Goal: Information Seeking & Learning: Learn about a topic

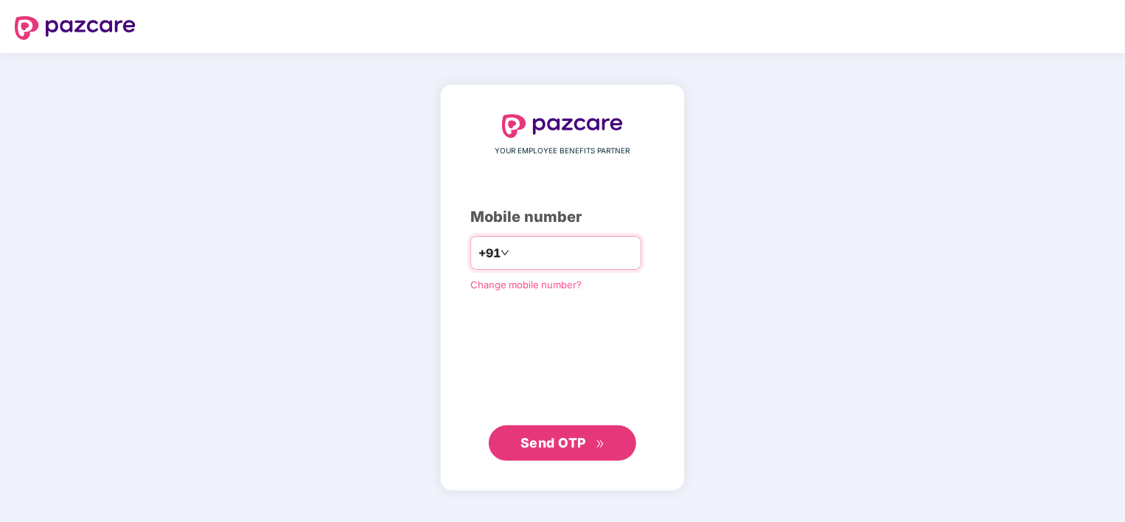
click at [512, 248] on input "**********" at bounding box center [572, 253] width 121 height 24
type input "**********"
click at [575, 439] on span "Send OTP" at bounding box center [553, 441] width 66 height 15
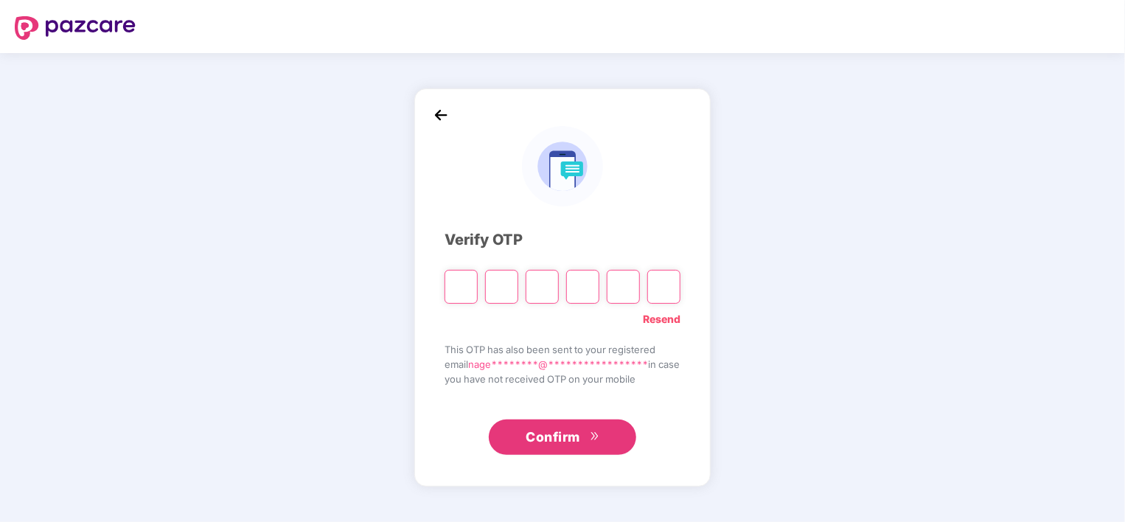
type input "*"
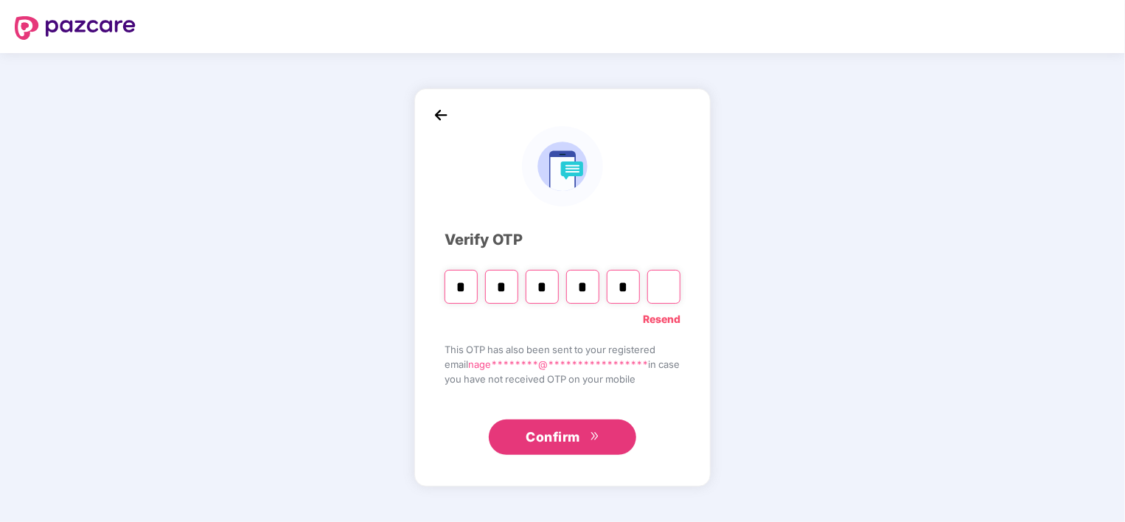
type input "*"
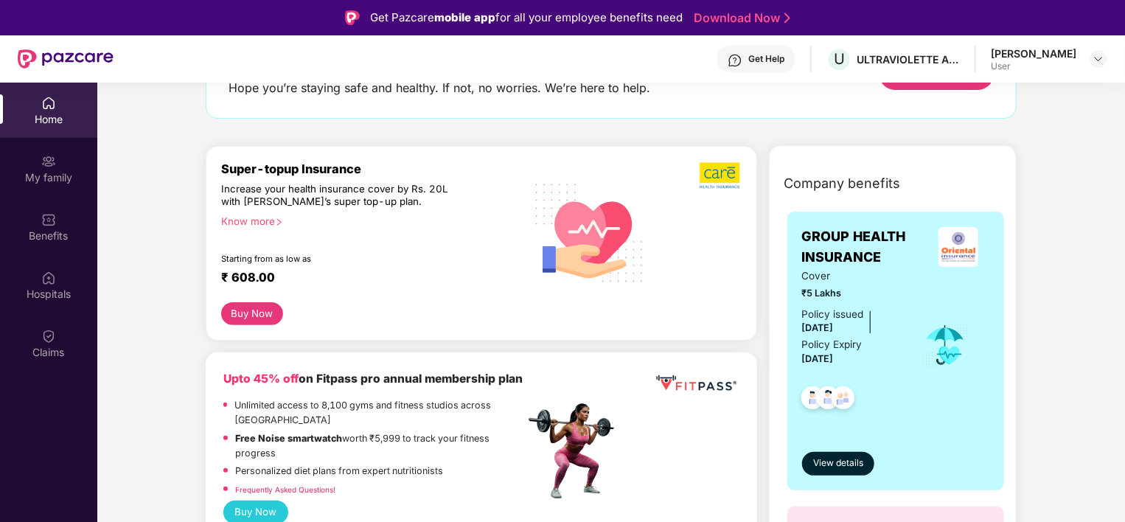
scroll to position [147, 0]
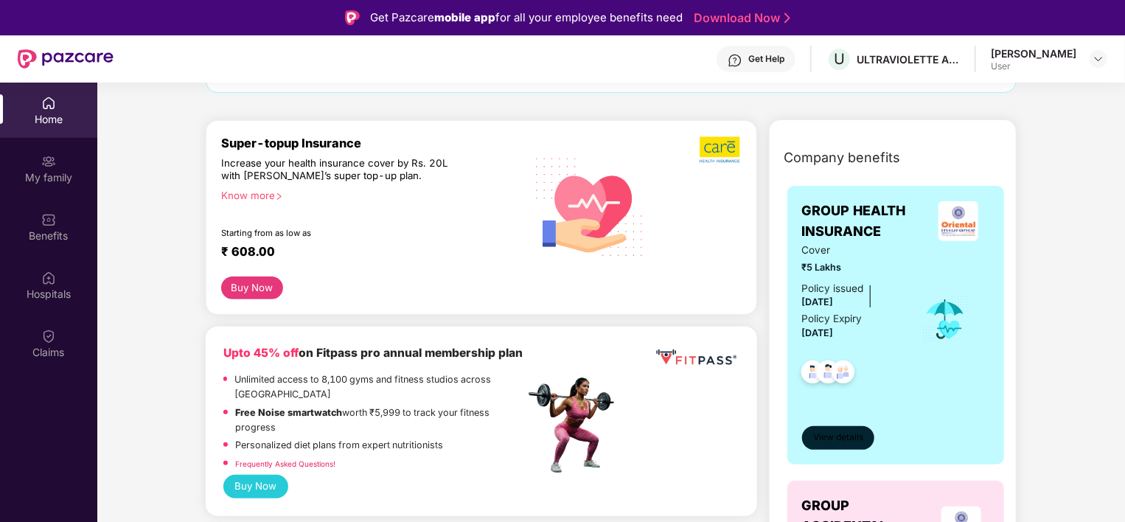
click at [841, 430] on span "View details" at bounding box center [838, 437] width 50 height 14
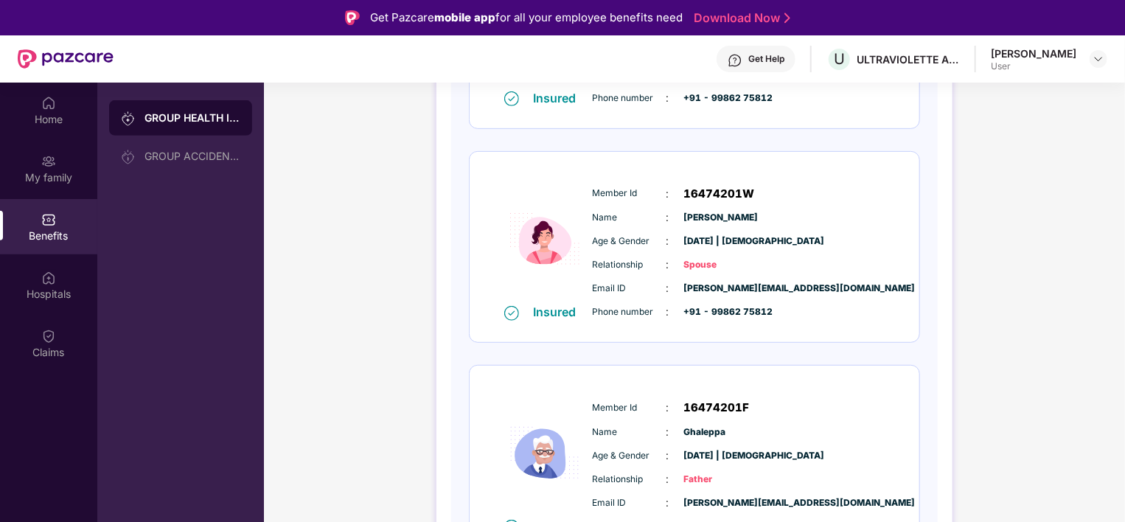
scroll to position [369, 0]
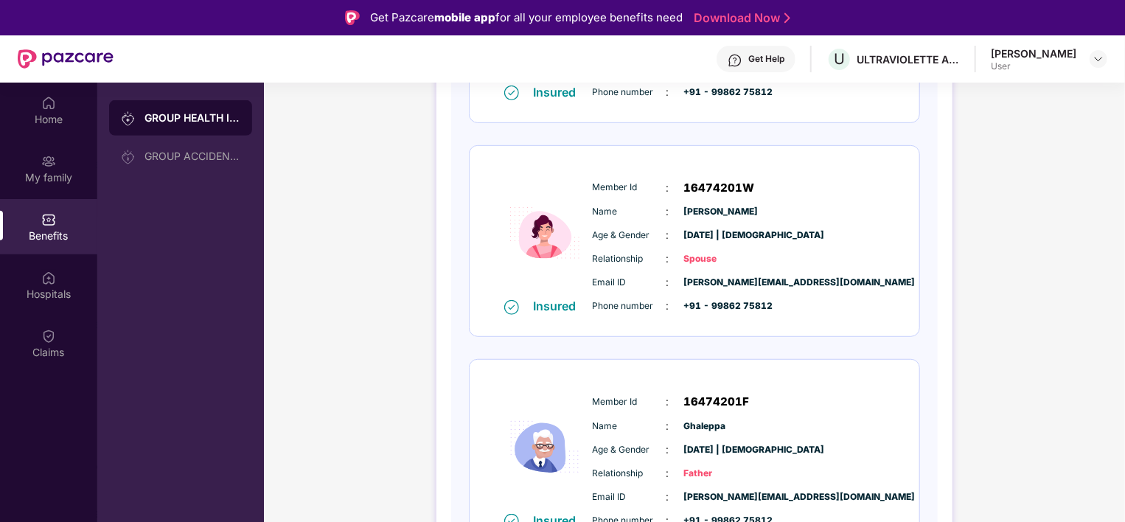
click at [696, 205] on span "[PERSON_NAME]" at bounding box center [721, 212] width 74 height 14
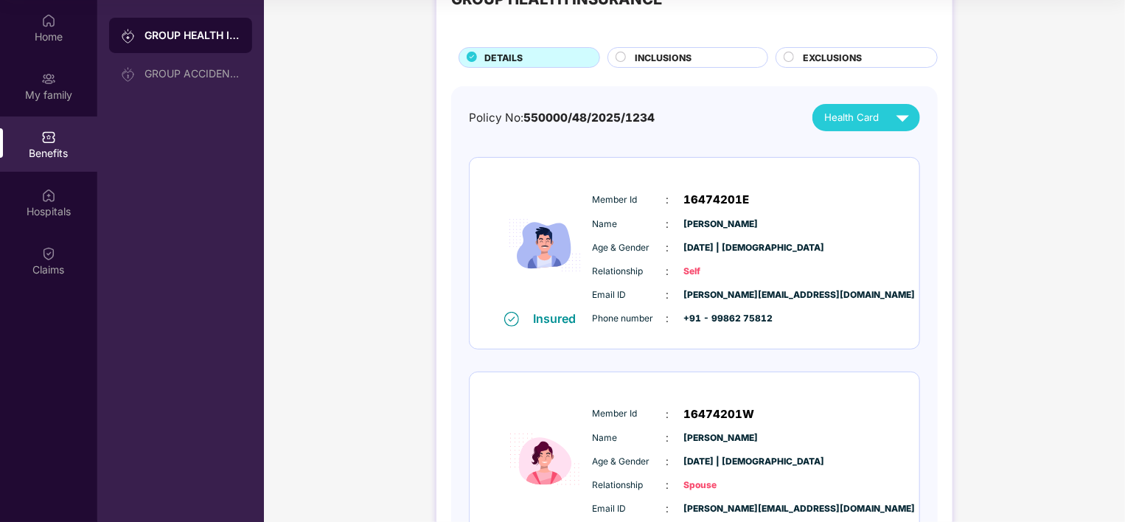
scroll to position [29, 0]
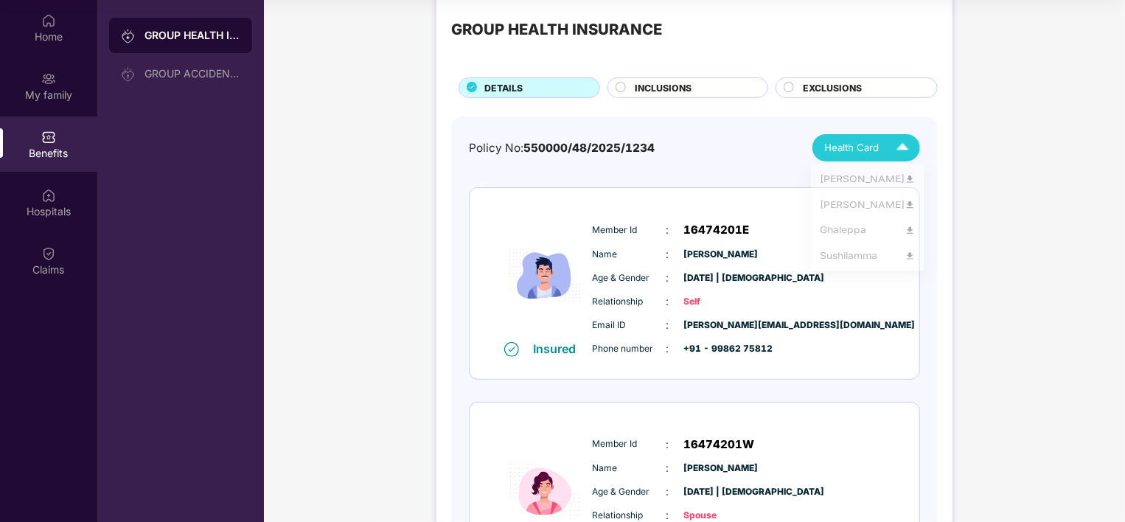
click at [906, 142] on img at bounding box center [903, 148] width 26 height 26
click at [904, 181] on img at bounding box center [909, 181] width 11 height 11
click at [907, 144] on img at bounding box center [903, 148] width 26 height 26
click at [904, 207] on img at bounding box center [909, 211] width 11 height 11
click at [881, 147] on div "Health Card" at bounding box center [869, 148] width 91 height 26
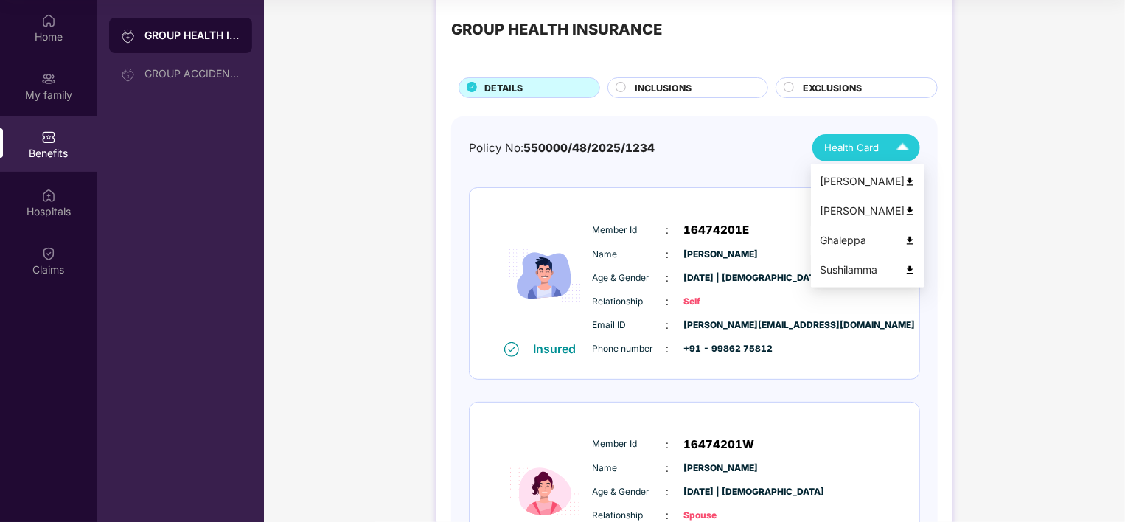
click at [904, 238] on img at bounding box center [909, 240] width 11 height 11
click at [908, 143] on img at bounding box center [903, 148] width 26 height 26
click at [908, 271] on img at bounding box center [909, 270] width 11 height 11
click at [628, 87] on div "INCLUSIONS" at bounding box center [694, 89] width 132 height 16
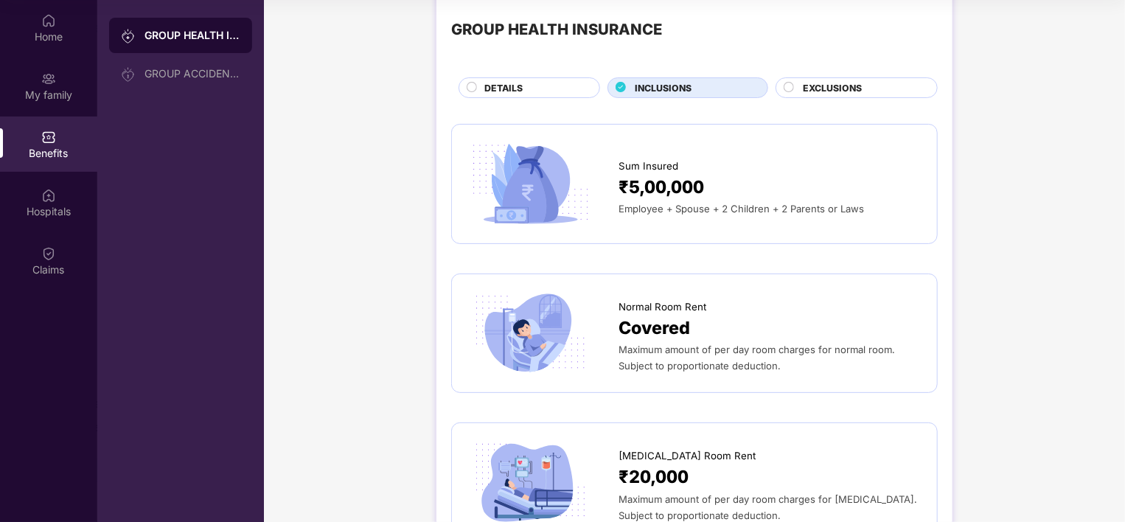
scroll to position [103, 0]
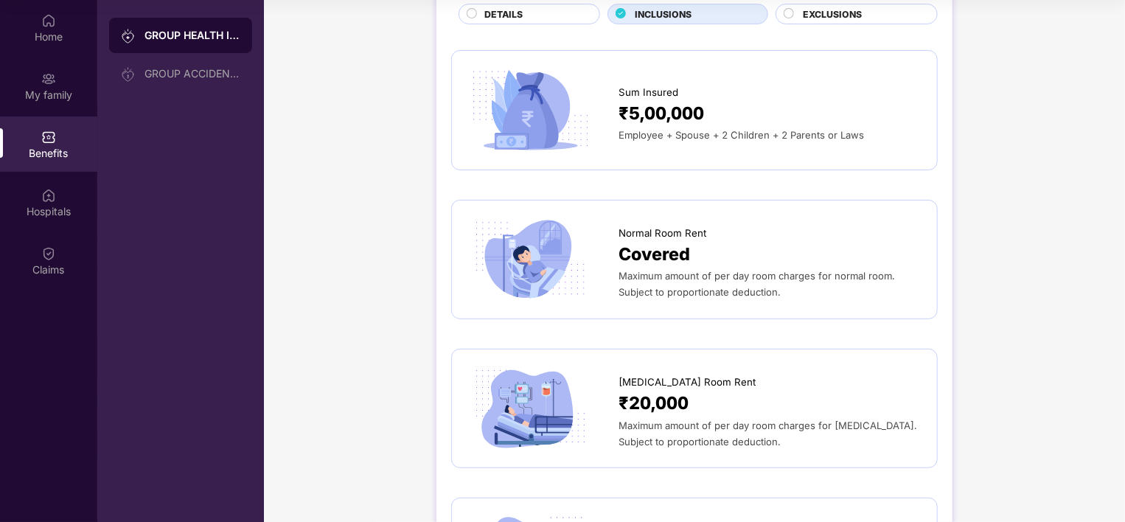
click at [705, 293] on span "Maximum amount of per day room charges for normal room. Subject to proportionat…" at bounding box center [756, 284] width 276 height 28
click at [705, 276] on span "Maximum amount of per day room charges for normal room. Subject to proportionat…" at bounding box center [756, 284] width 276 height 28
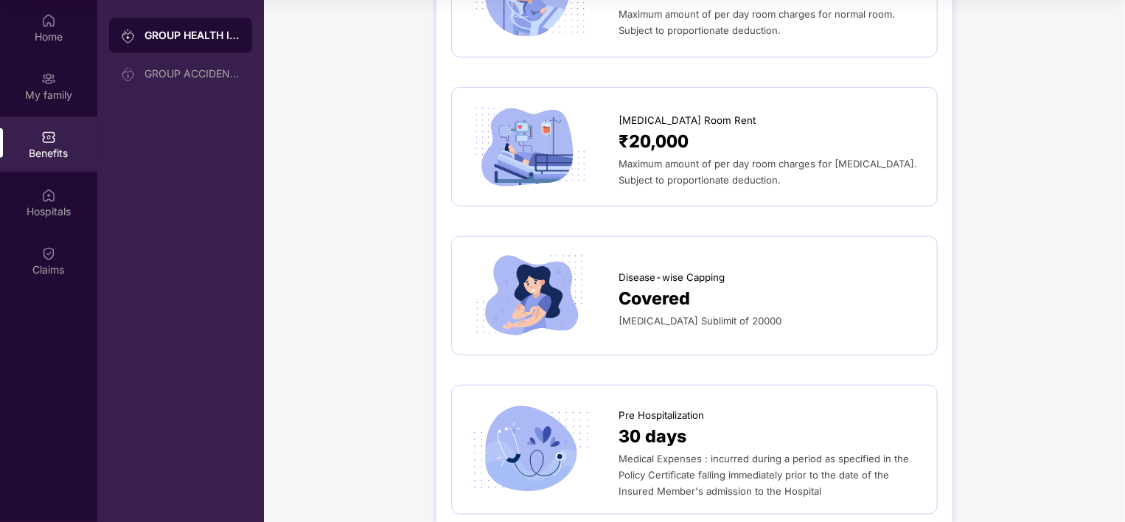
scroll to position [0, 0]
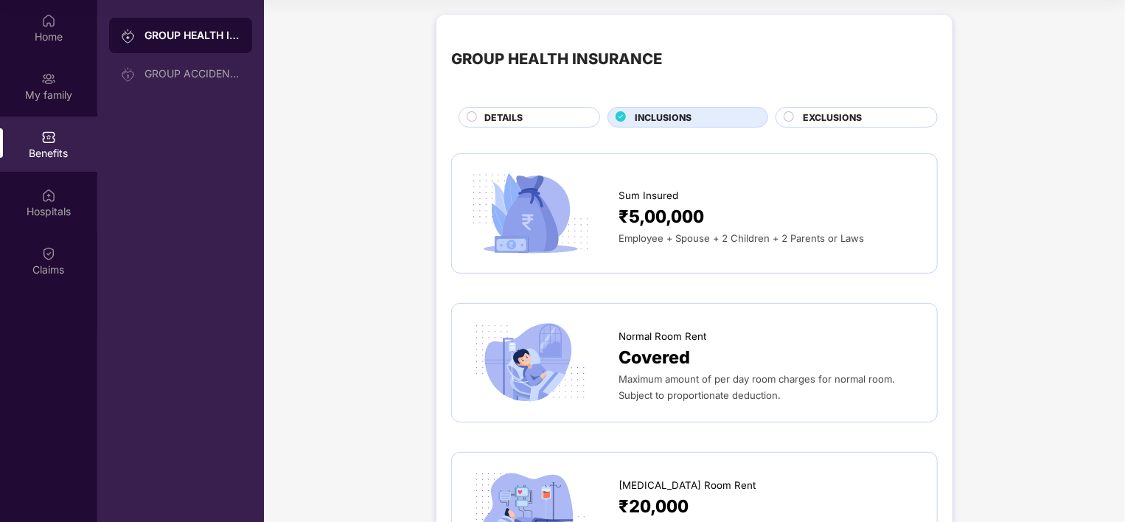
click at [820, 116] on span "EXCLUSIONS" at bounding box center [832, 118] width 59 height 14
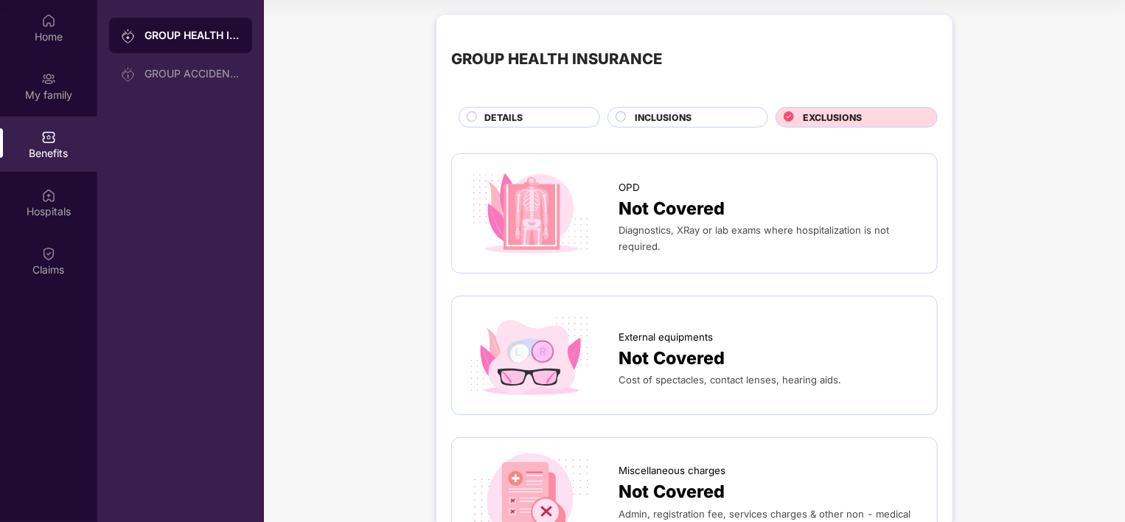
click at [649, 119] on span "INCLUSIONS" at bounding box center [663, 118] width 57 height 14
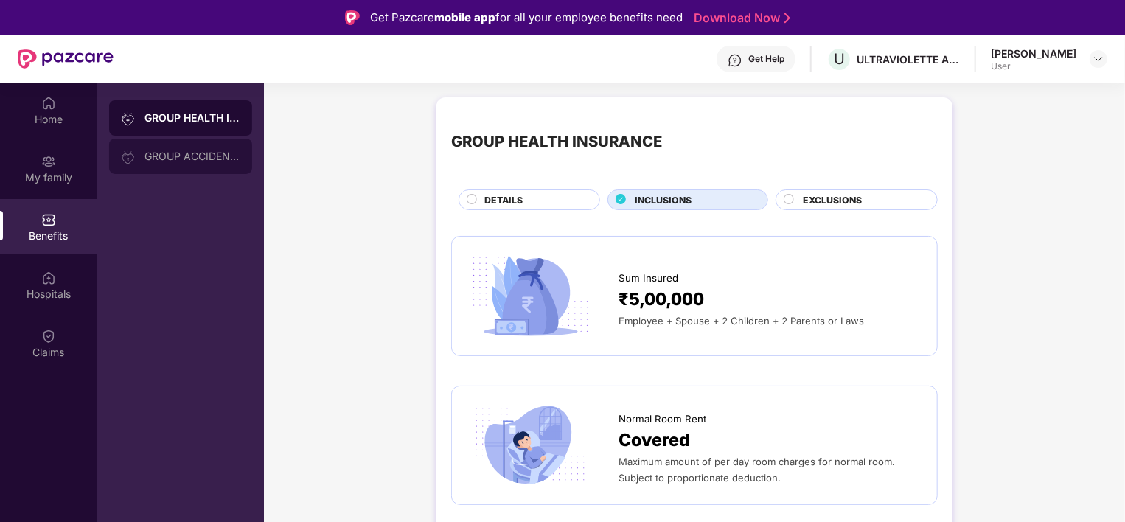
click at [184, 160] on div "GROUP ACCIDENTAL INSURANCE" at bounding box center [192, 156] width 96 height 12
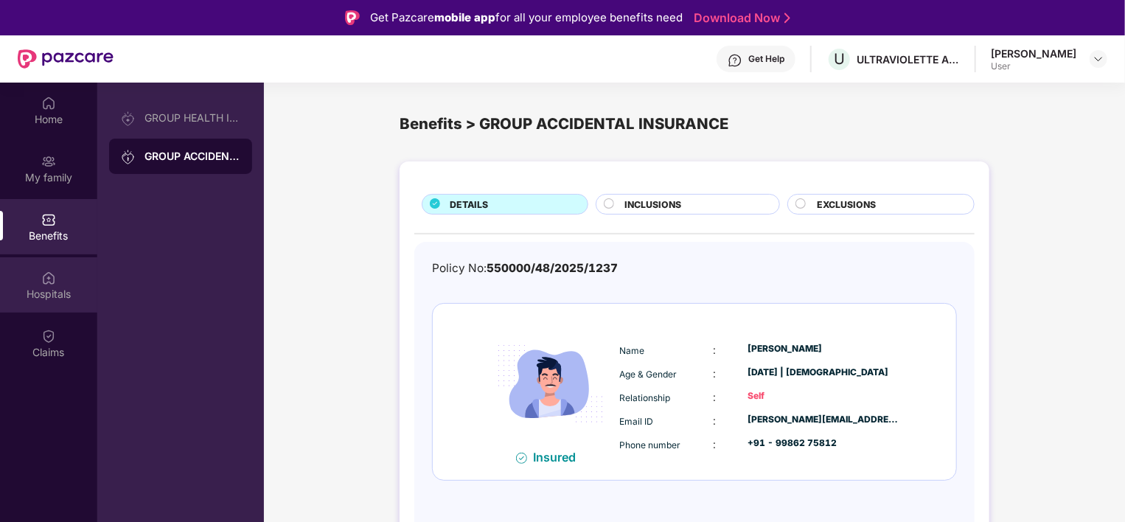
click at [47, 283] on img at bounding box center [48, 278] width 15 height 15
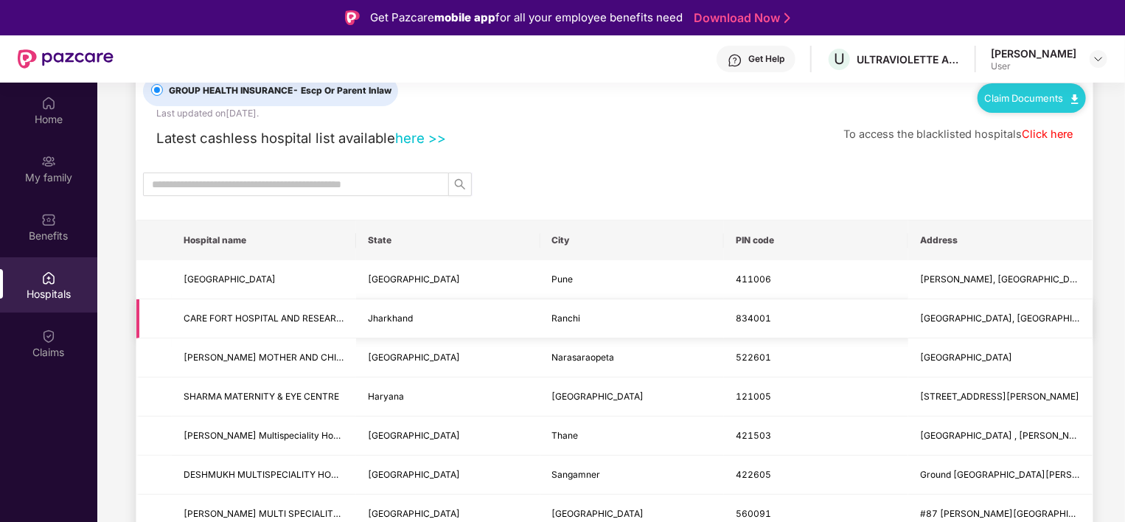
scroll to position [74, 0]
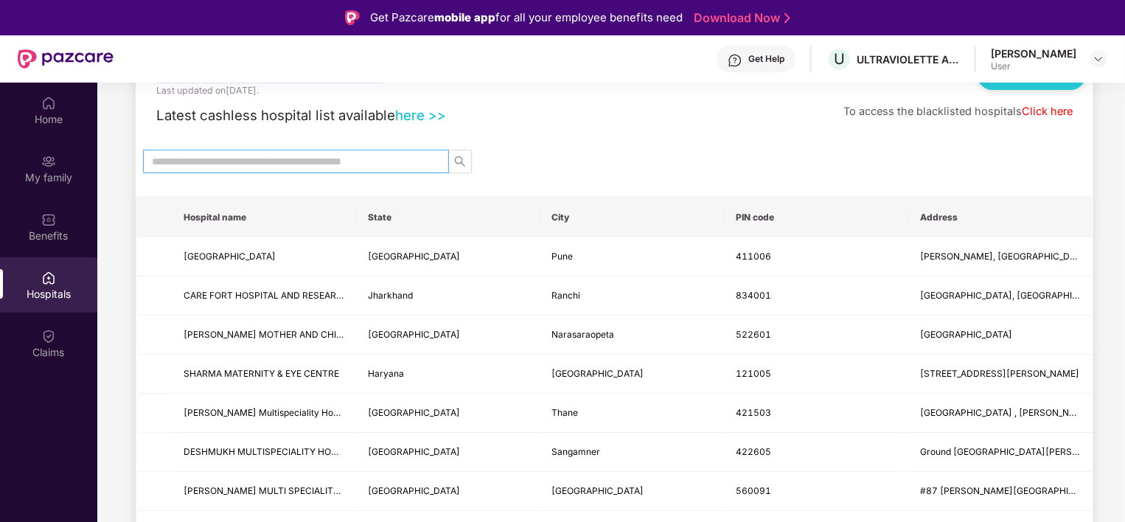
click at [312, 158] on input "text" at bounding box center [290, 161] width 276 height 16
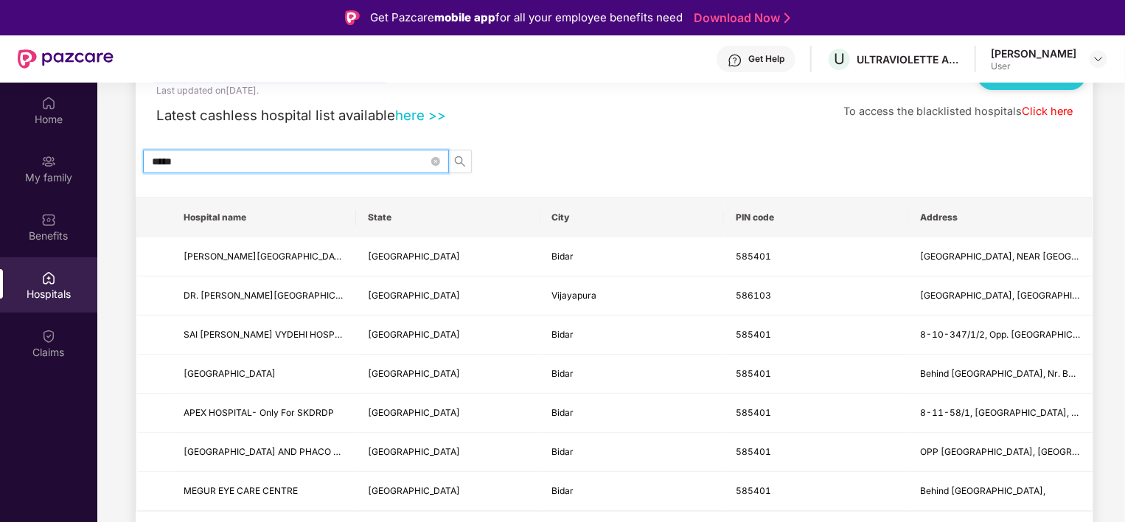
scroll to position [71, 0]
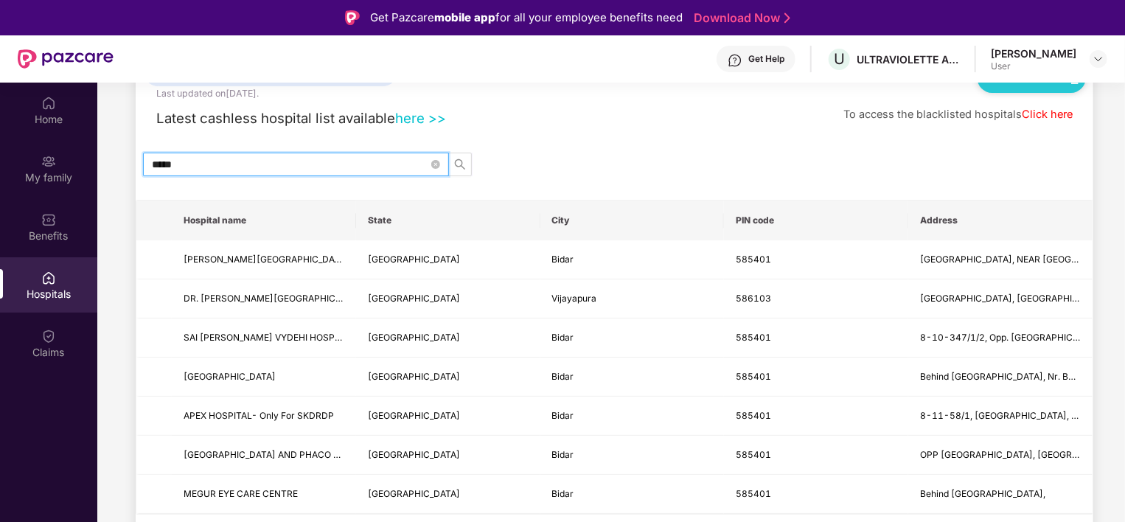
type input "*****"
click at [455, 162] on icon "search" at bounding box center [460, 164] width 10 height 10
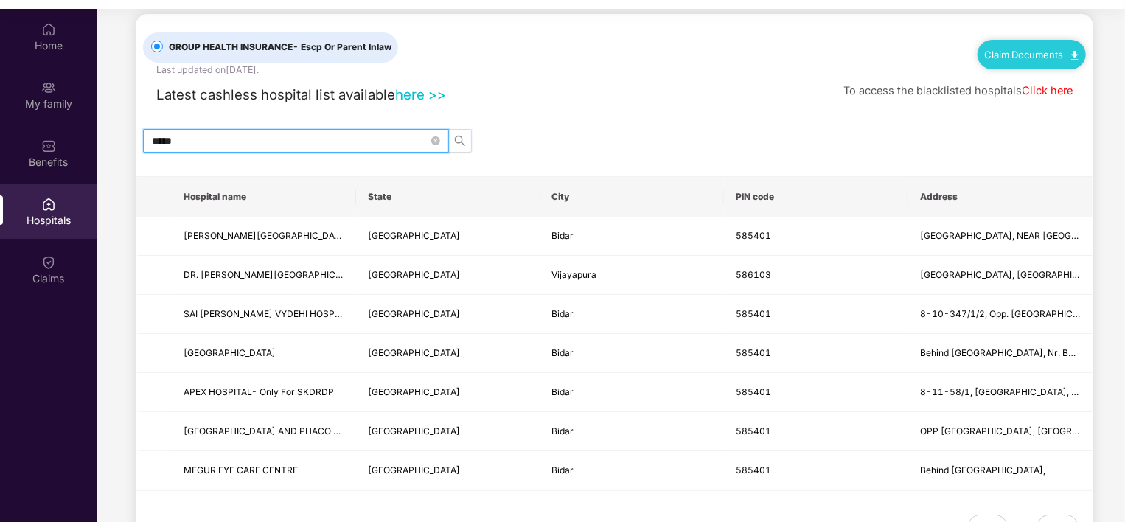
scroll to position [0, 0]
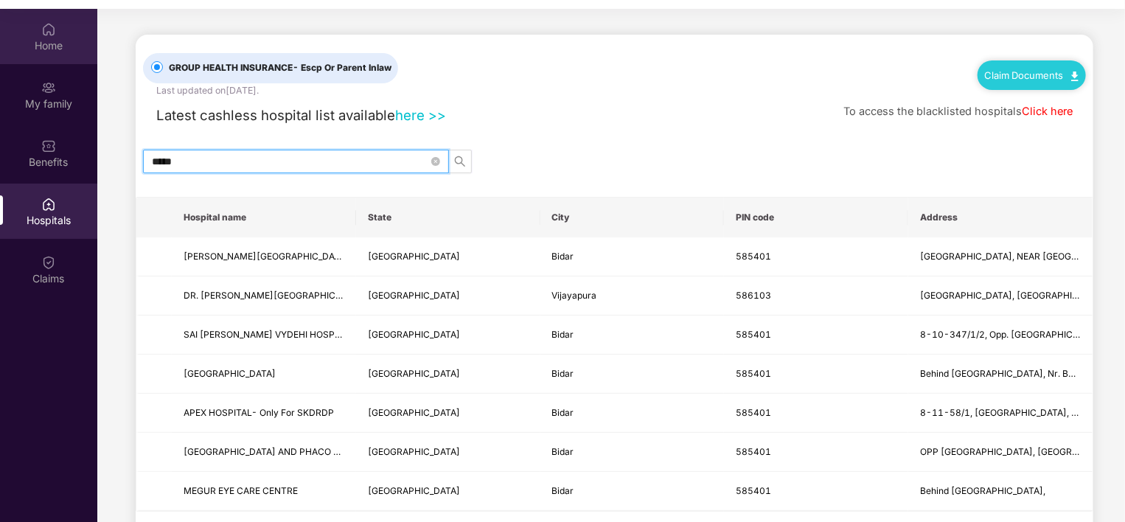
click at [52, 29] on img at bounding box center [48, 29] width 15 height 15
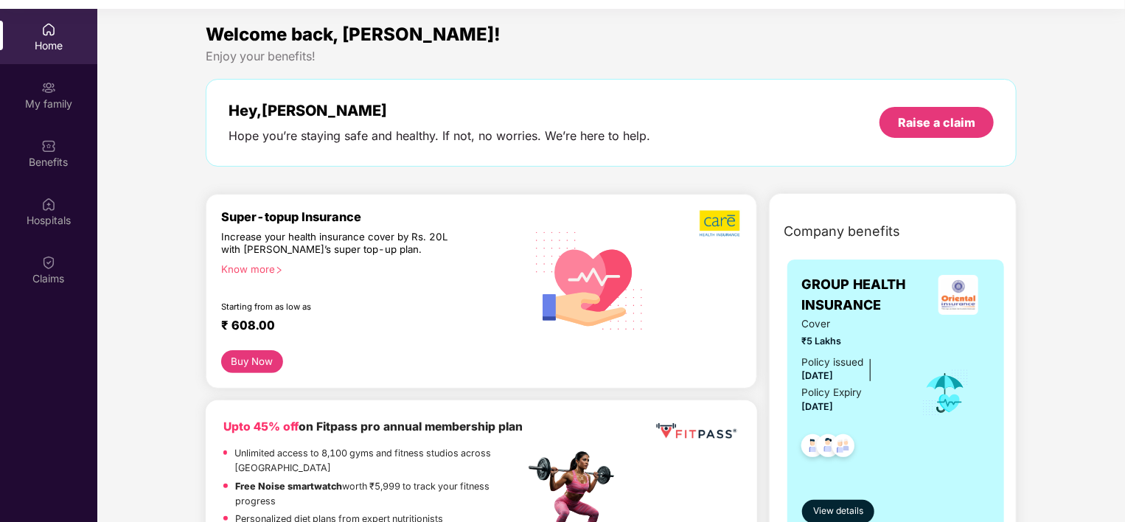
click at [47, 28] on img at bounding box center [48, 29] width 15 height 15
click at [47, 104] on div "My family" at bounding box center [48, 104] width 97 height 15
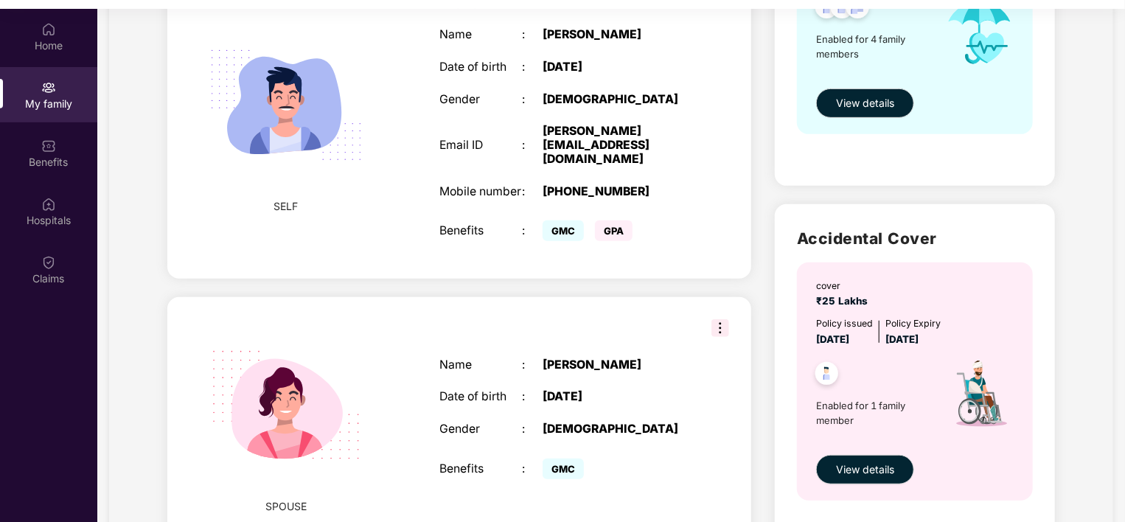
scroll to position [295, 0]
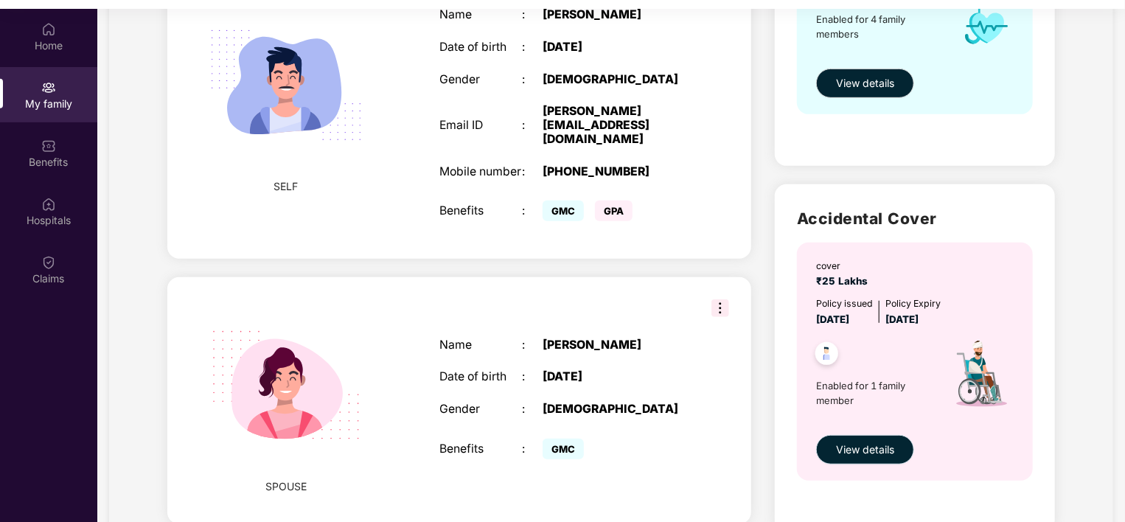
click at [871, 447] on span "View details" at bounding box center [865, 450] width 58 height 16
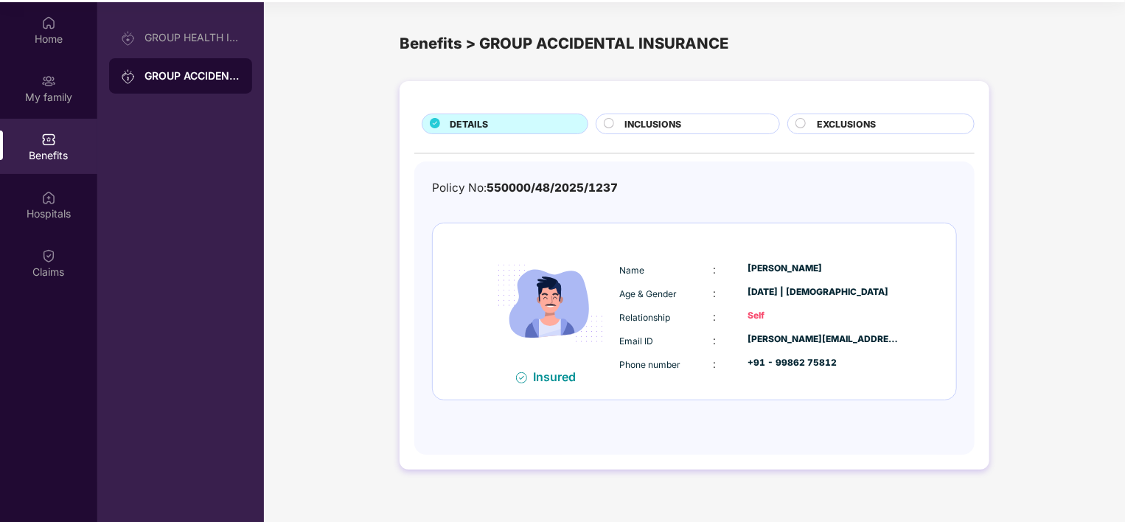
scroll to position [83, 0]
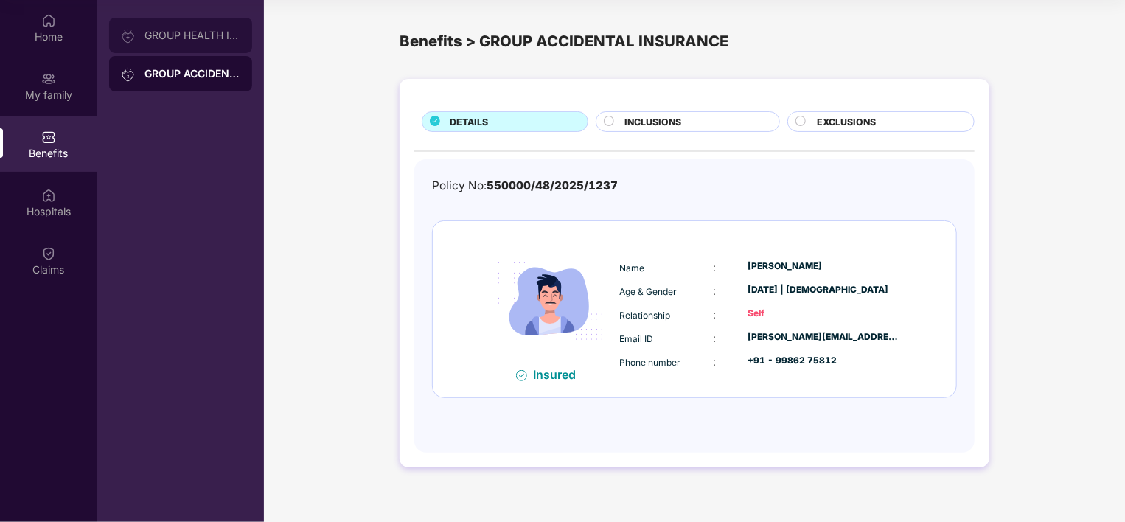
click at [161, 28] on div "GROUP HEALTH INSURANCE" at bounding box center [180, 35] width 143 height 35
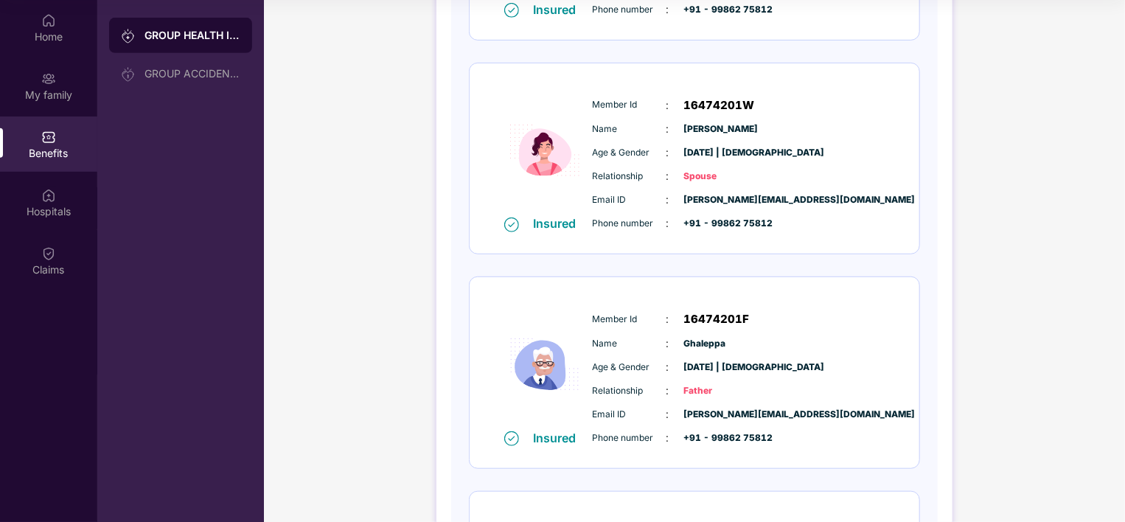
scroll to position [619, 0]
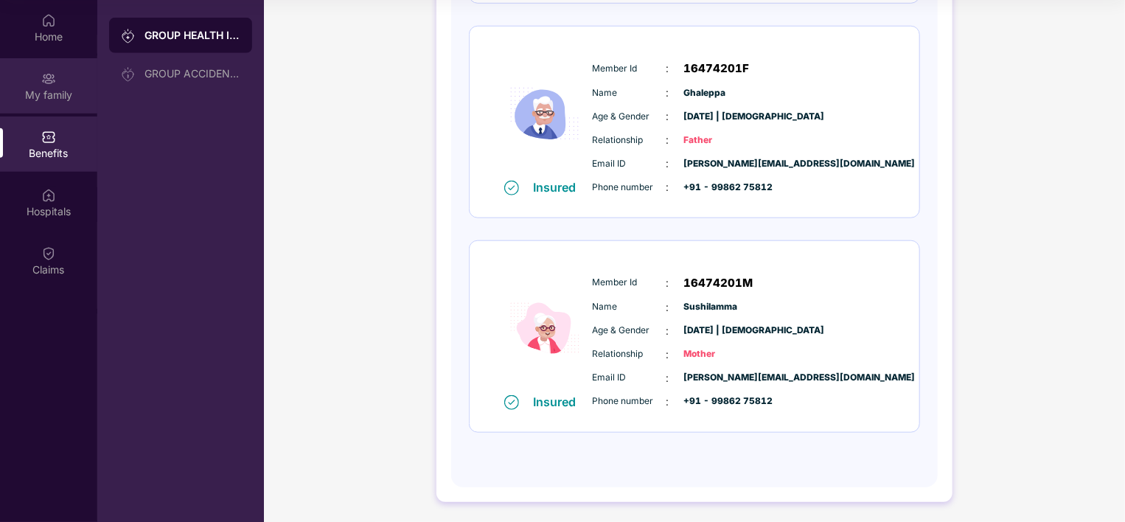
click at [47, 97] on div "My family" at bounding box center [48, 95] width 97 height 15
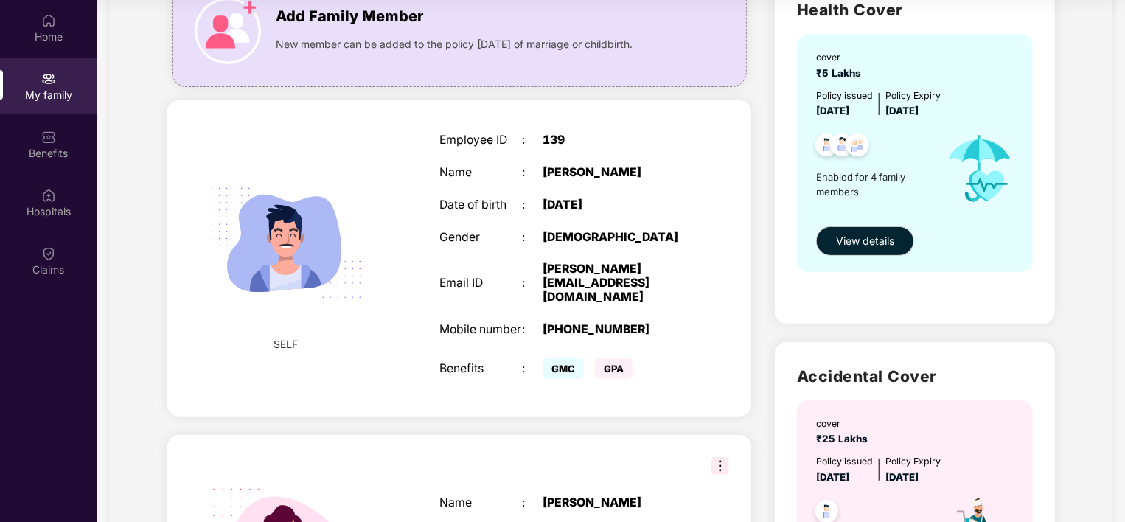
scroll to position [0, 0]
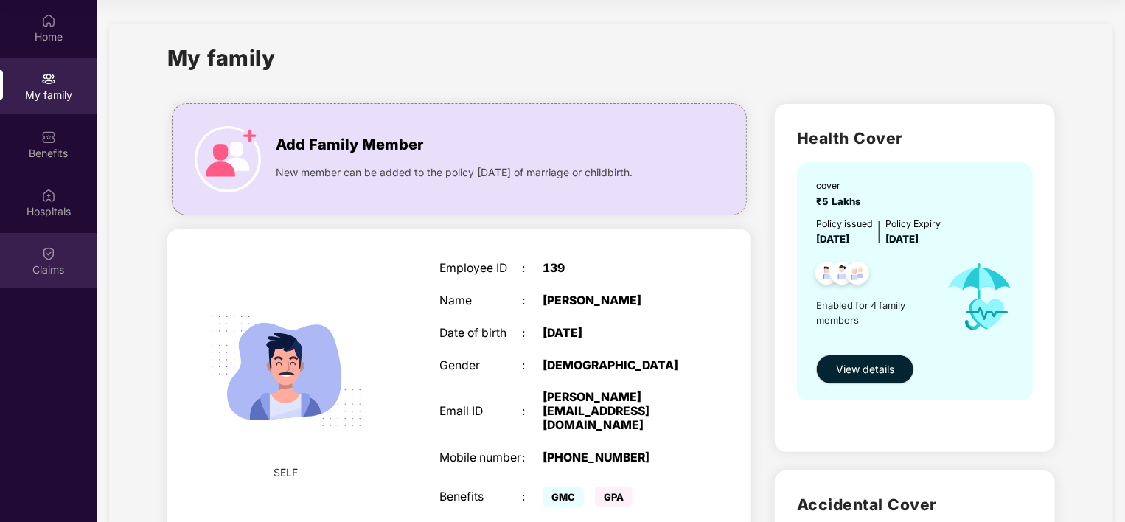
click at [40, 254] on div "Claims" at bounding box center [48, 260] width 97 height 55
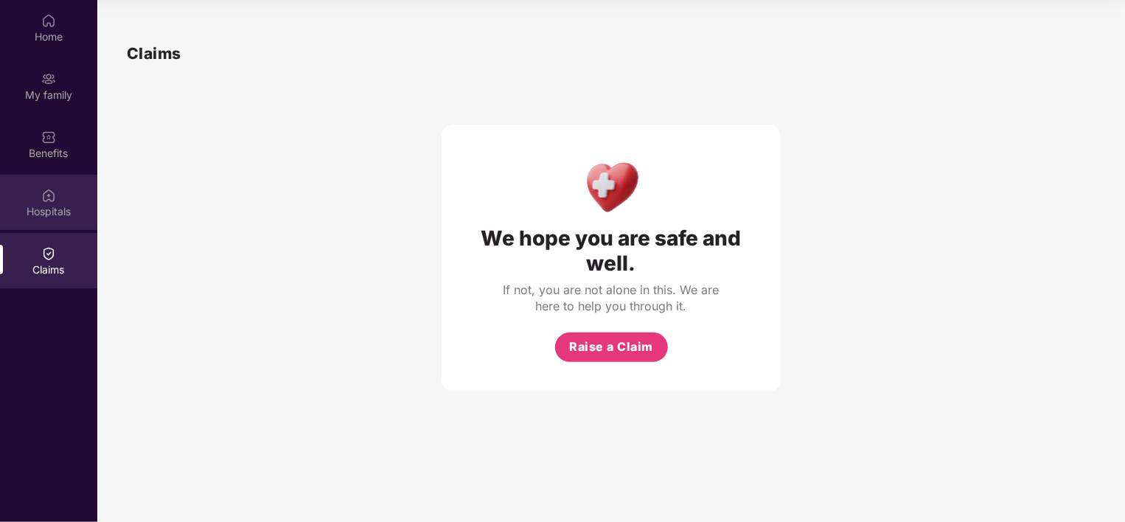
click at [52, 204] on div "Hospitals" at bounding box center [48, 211] width 97 height 15
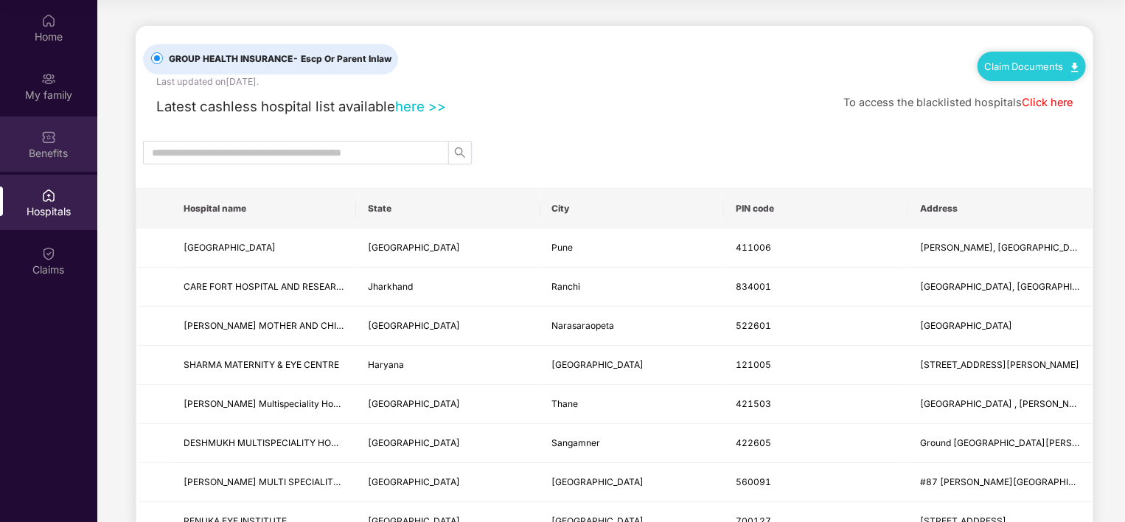
click at [53, 134] on img at bounding box center [48, 137] width 15 height 15
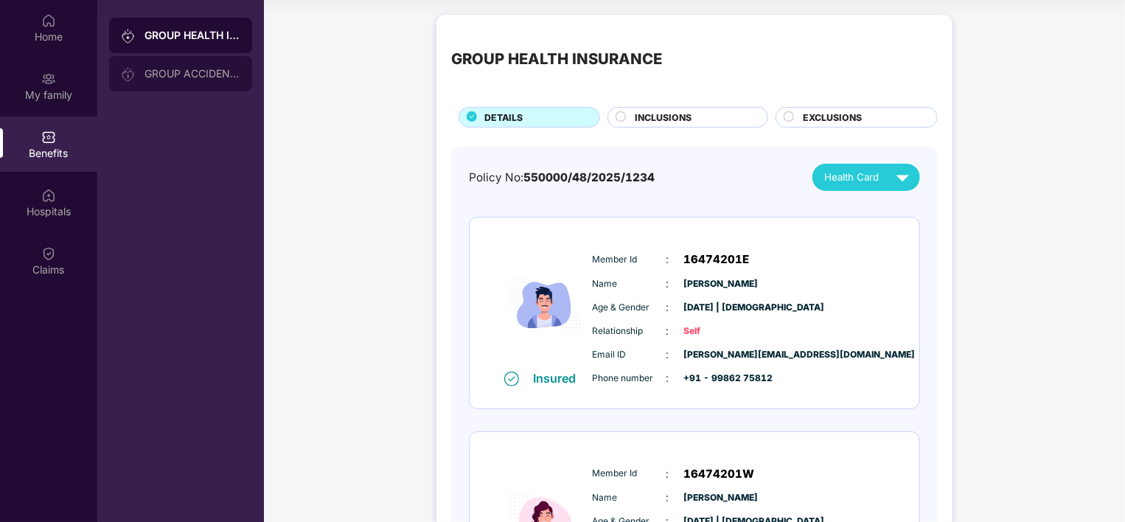
click at [199, 76] on div "GROUP ACCIDENTAL INSURANCE" at bounding box center [192, 74] width 96 height 12
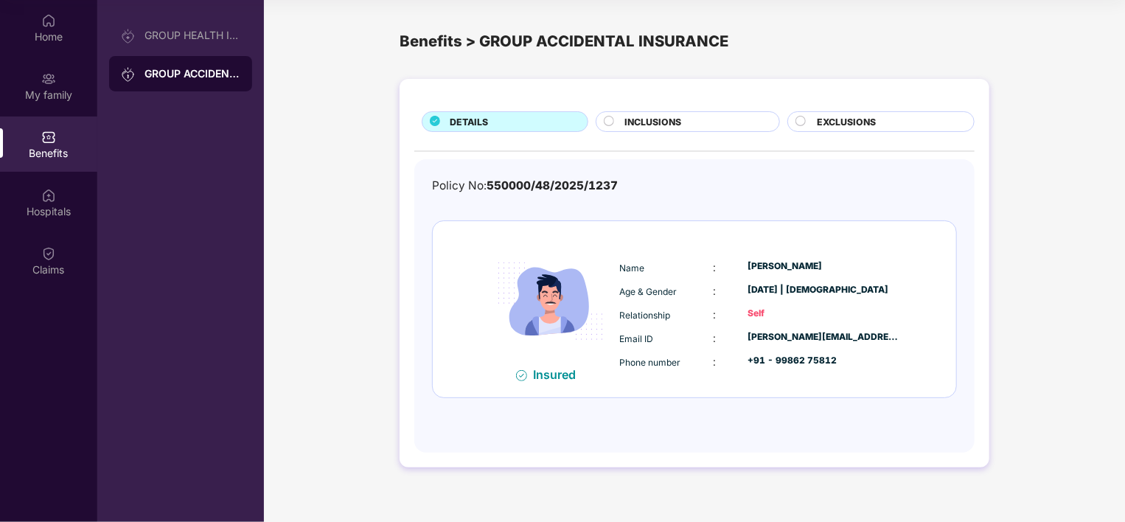
click at [683, 121] on div "INCLUSIONS" at bounding box center [695, 123] width 155 height 16
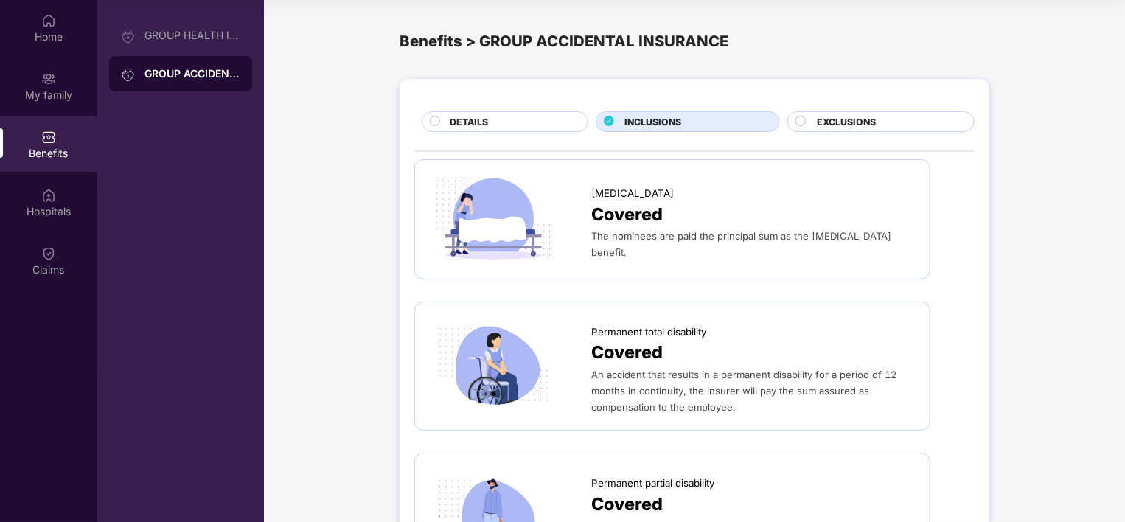
click at [524, 115] on div "DETAILS" at bounding box center [511, 123] width 138 height 16
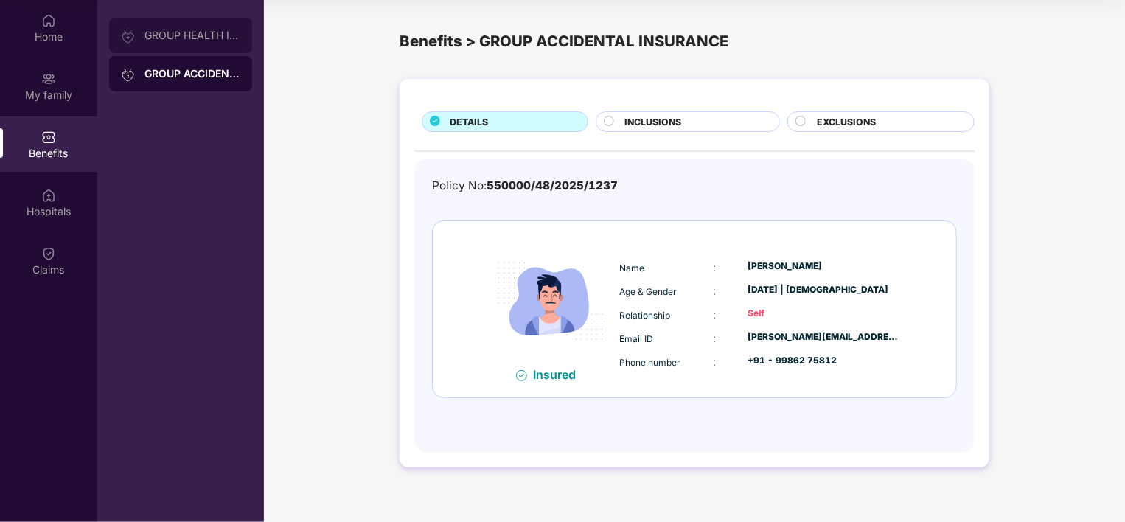
click at [201, 41] on div "GROUP HEALTH INSURANCE" at bounding box center [180, 35] width 143 height 35
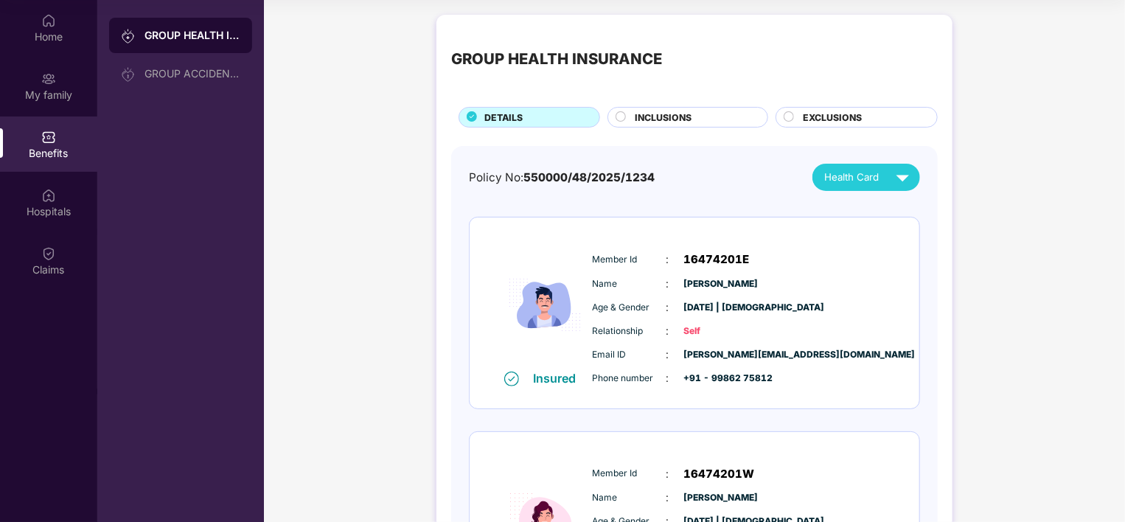
click at [44, 147] on div "Benefits" at bounding box center [48, 153] width 97 height 15
click at [50, 141] on img at bounding box center [48, 137] width 15 height 15
click at [49, 18] on img at bounding box center [48, 20] width 15 height 15
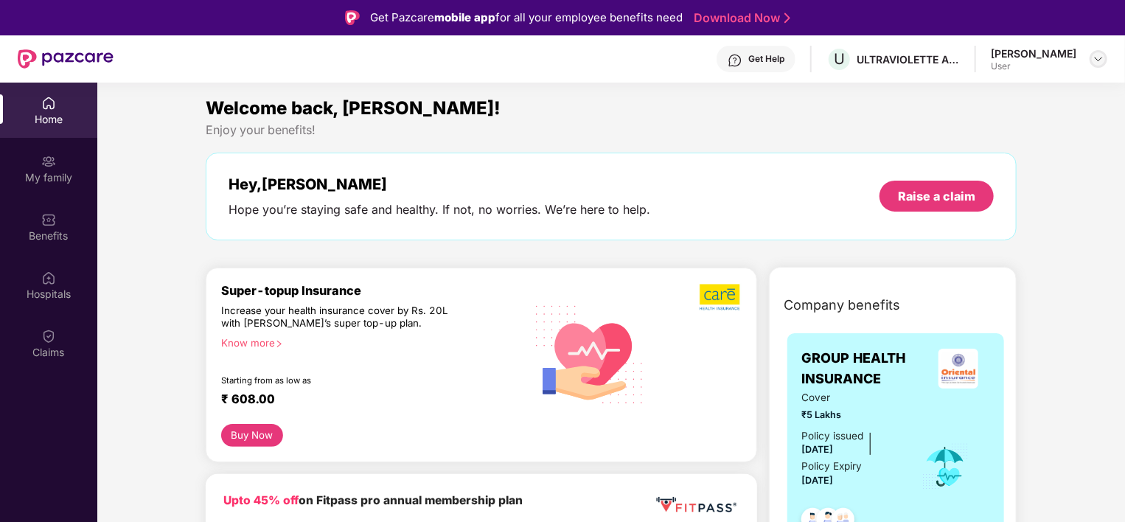
click at [1094, 57] on img at bounding box center [1098, 59] width 12 height 12
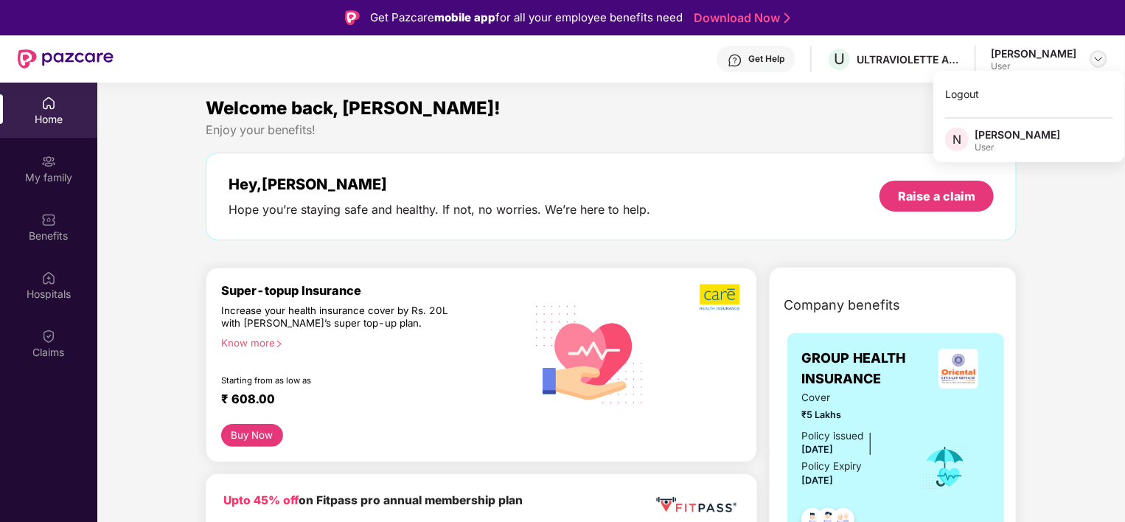
click at [1094, 57] on img at bounding box center [1098, 59] width 12 height 12
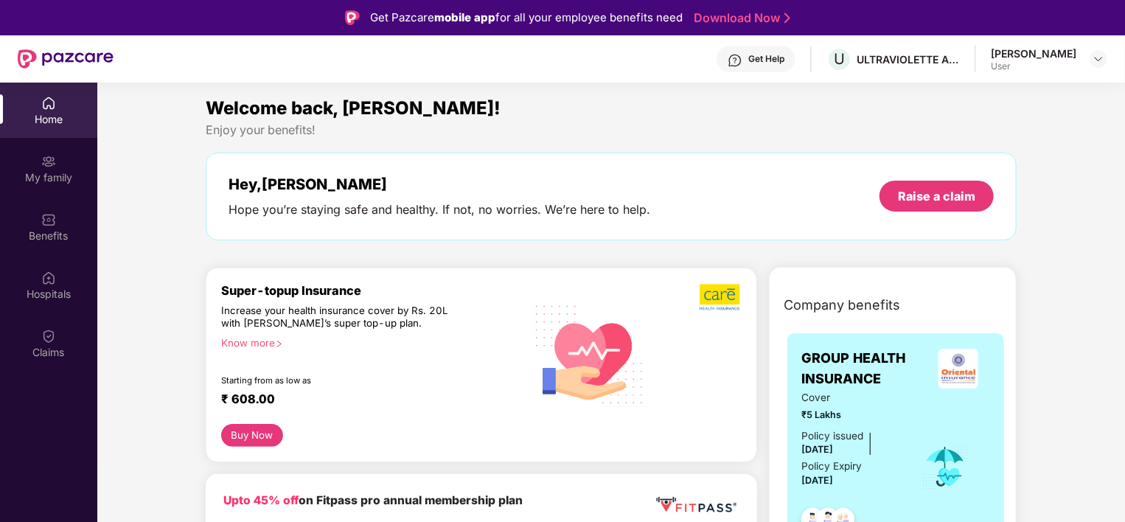
click at [764, 53] on div "Get Help" at bounding box center [766, 59] width 36 height 12
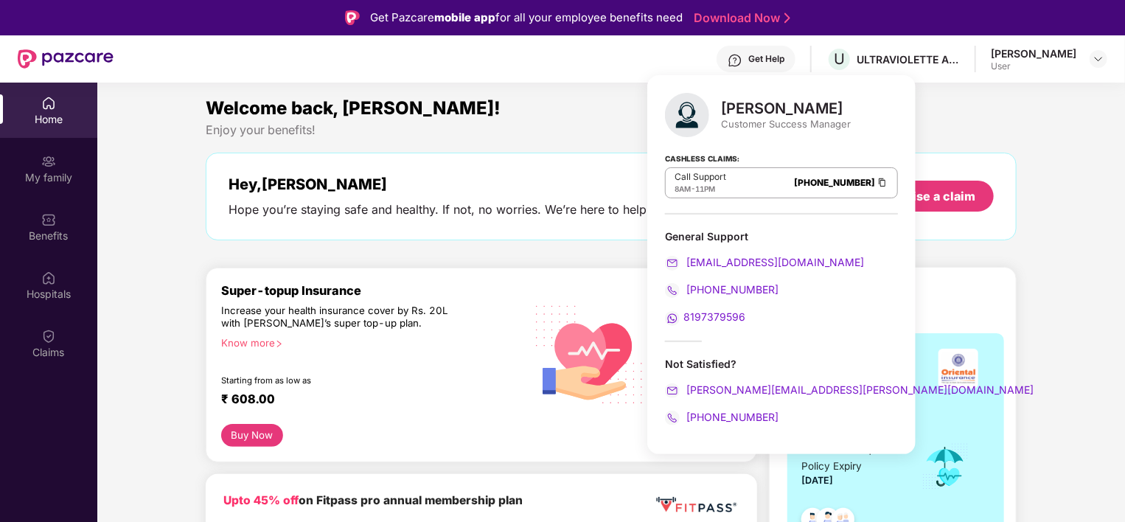
click at [711, 286] on span "[PHONE_NUMBER]" at bounding box center [730, 289] width 95 height 13
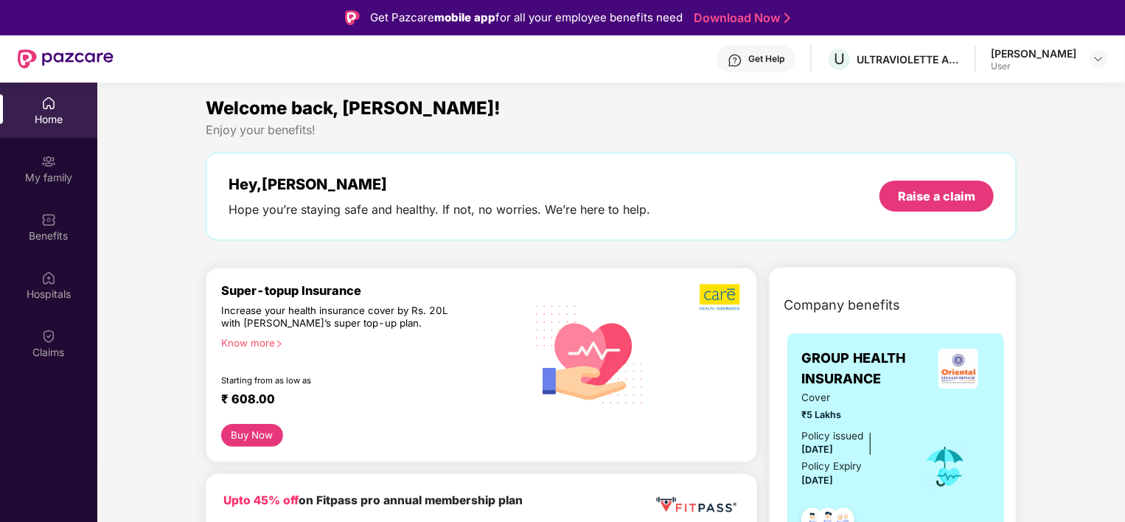
click at [780, 63] on div "Get Help" at bounding box center [766, 59] width 36 height 12
